Goal: Navigation & Orientation: Find specific page/section

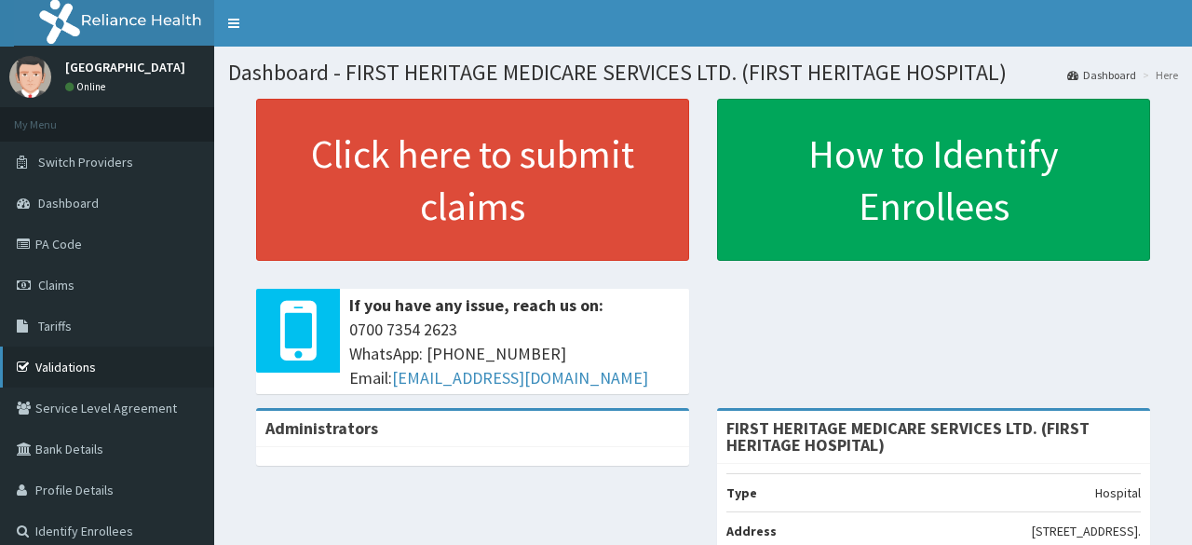
click at [54, 370] on link "Validations" at bounding box center [107, 366] width 214 height 41
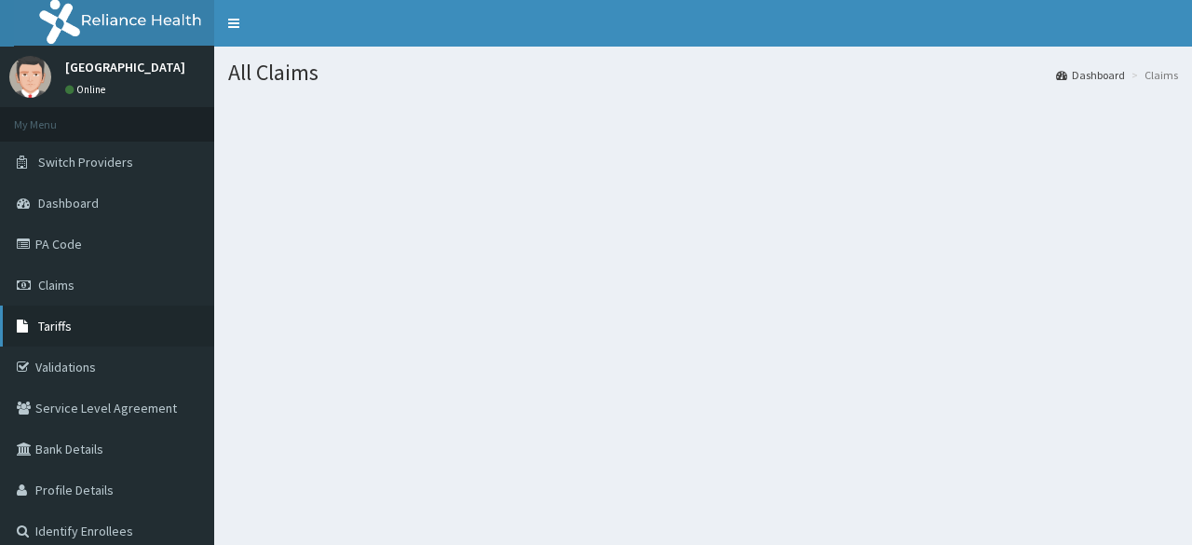
click at [58, 324] on span "Tariffs" at bounding box center [55, 325] width 34 height 17
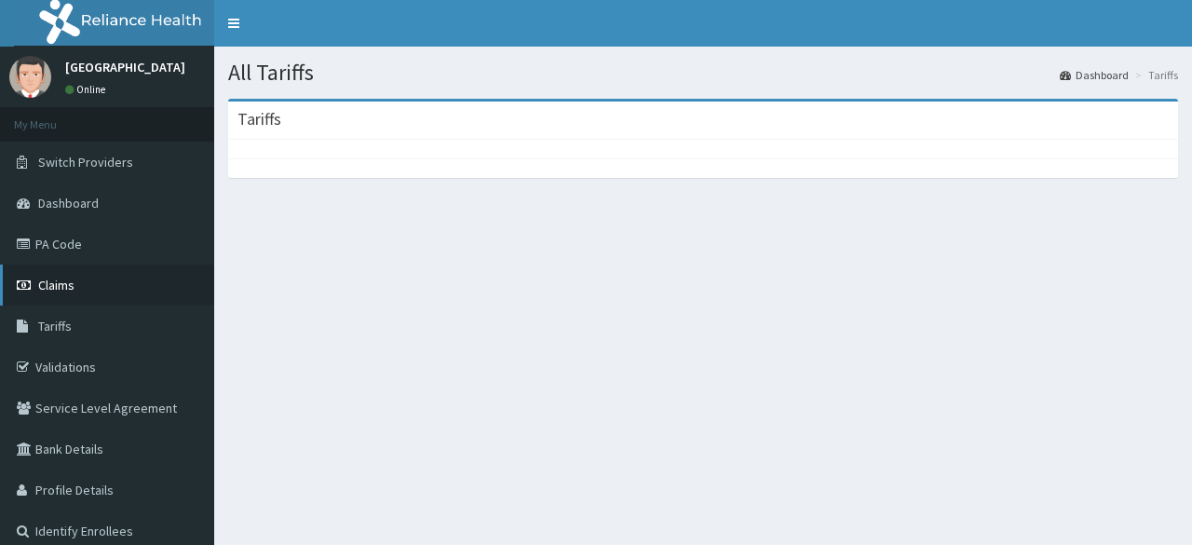
click at [65, 284] on span "Claims" at bounding box center [56, 285] width 36 height 17
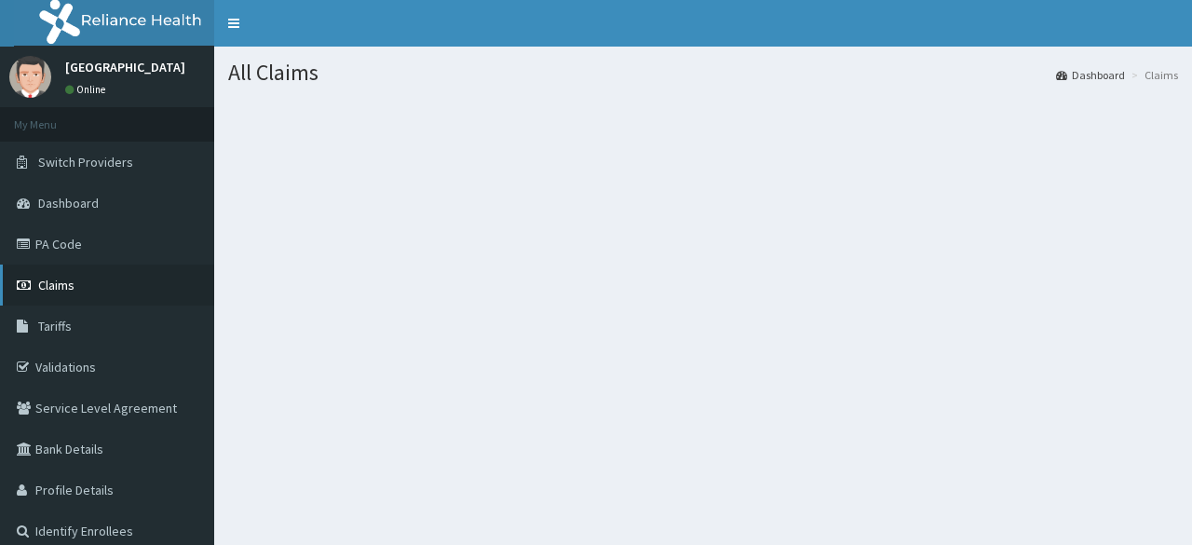
click at [56, 286] on span "Claims" at bounding box center [56, 285] width 36 height 17
click at [64, 240] on link "PA Code" at bounding box center [107, 243] width 214 height 41
